Goal: Information Seeking & Learning: Learn about a topic

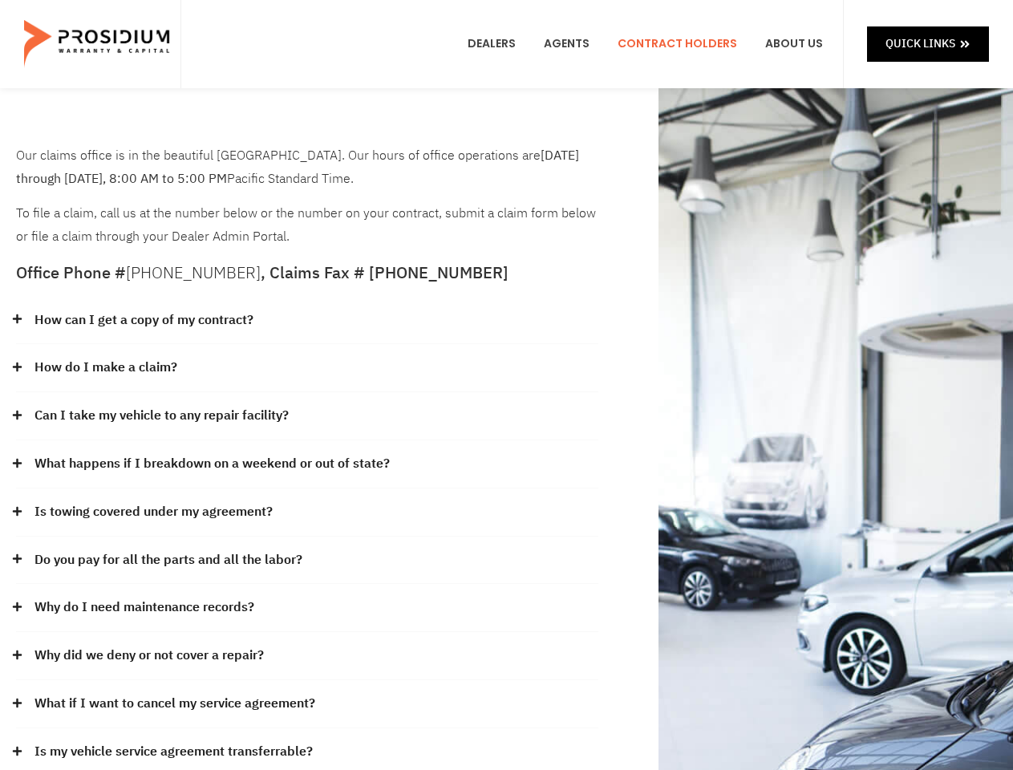
click at [506, 385] on div "How do I make a claim?" at bounding box center [307, 368] width 582 height 48
click at [307, 321] on div "How can I get a copy of my contract?" at bounding box center [307, 321] width 582 height 48
click at [143, 320] on link "How can I get a copy of my contract?" at bounding box center [143, 320] width 219 height 23
click at [307, 368] on div "How do I make a claim?" at bounding box center [307, 368] width 582 height 48
click at [105, 367] on link "How do I make a claim?" at bounding box center [105, 367] width 143 height 23
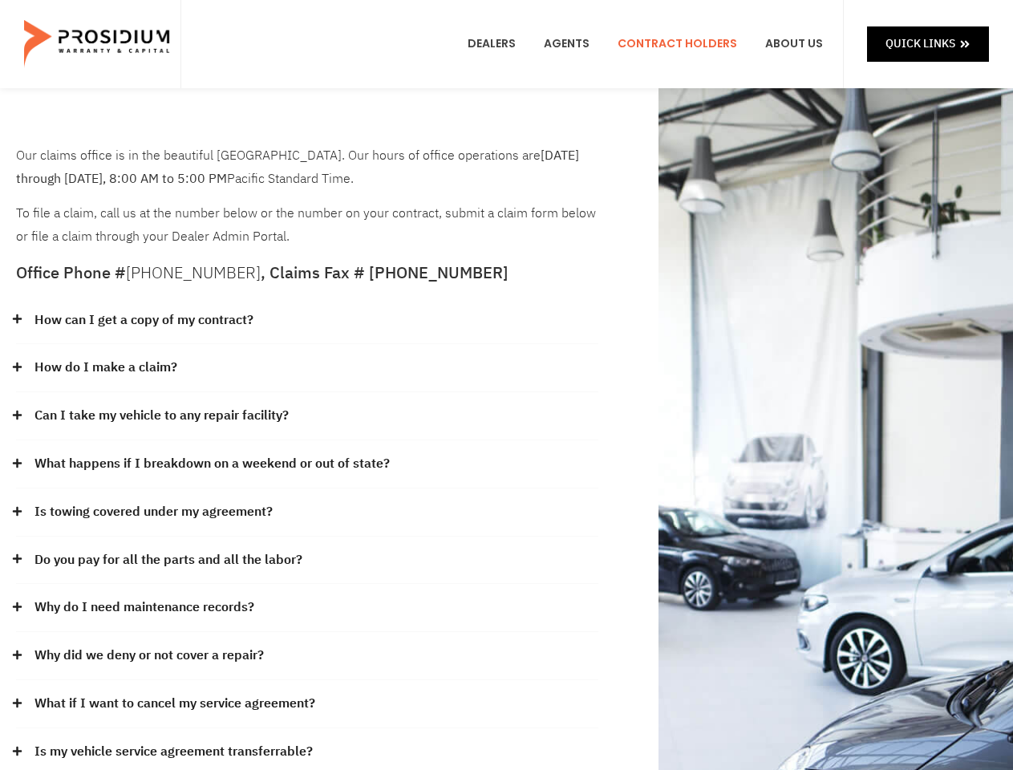
click at [307, 416] on div "Can I take my vehicle to any repair facility?" at bounding box center [307, 416] width 582 height 48
click at [162, 415] on link "Can I take my vehicle to any repair facility?" at bounding box center [161, 415] width 254 height 23
click at [307, 464] on link "What happens if I breakdown on a weekend or out of state?" at bounding box center [211, 463] width 355 height 23
click at [210, 464] on link "What happens if I breakdown on a weekend or out of state?" at bounding box center [211, 463] width 355 height 23
click at [307, 513] on div "Is towing covered under my agreement?" at bounding box center [307, 512] width 582 height 48
